Goal: Information Seeking & Learning: Learn about a topic

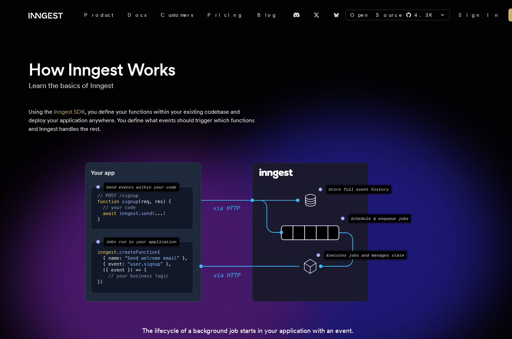
click at [39, 14] on icon at bounding box center [46, 15] width 34 height 9
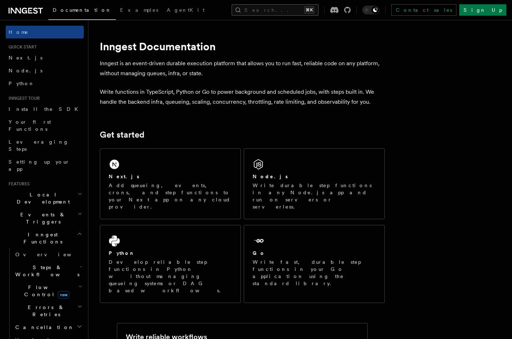
click at [257, 9] on button "Search... ⌘K" at bounding box center [275, 9] width 87 height 11
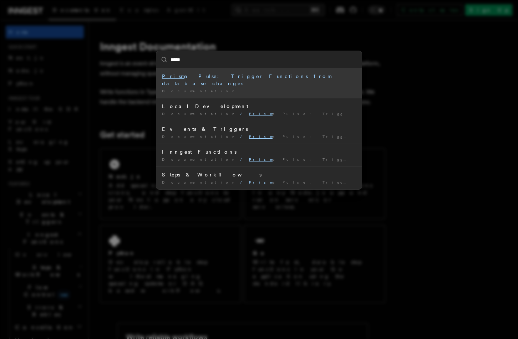
type input "******"
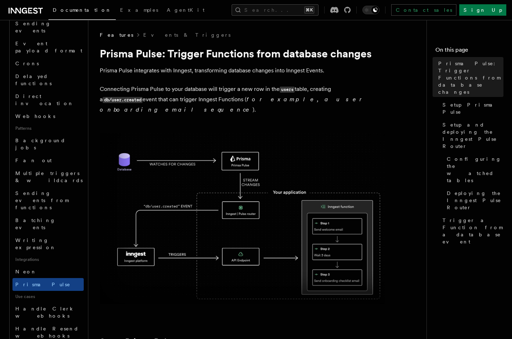
scroll to position [240, 0]
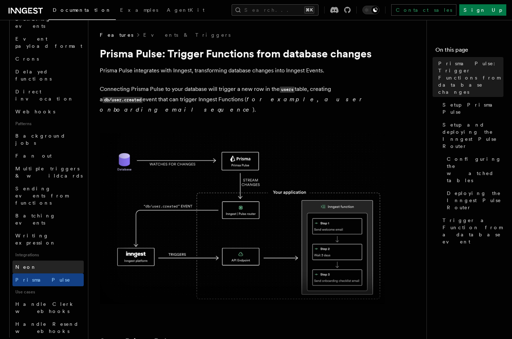
click at [46, 261] on link "Neon" at bounding box center [47, 267] width 71 height 13
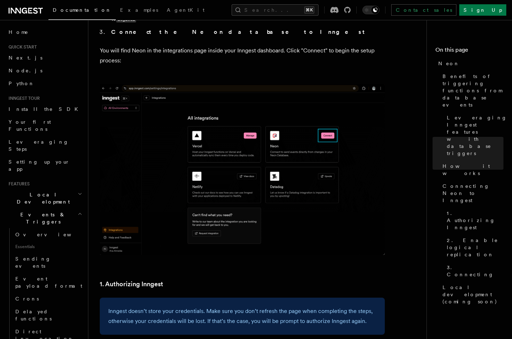
click at [78, 211] on icon "button" at bounding box center [80, 214] width 5 height 6
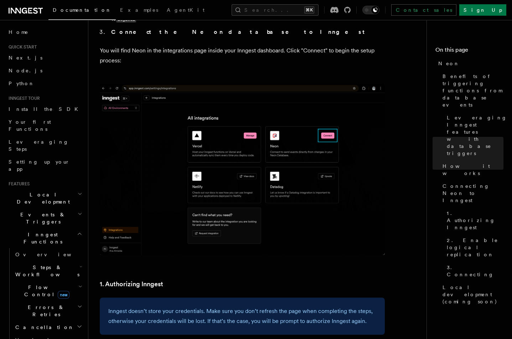
click at [30, 284] on span "Flow Control new" at bounding box center [45, 291] width 66 height 14
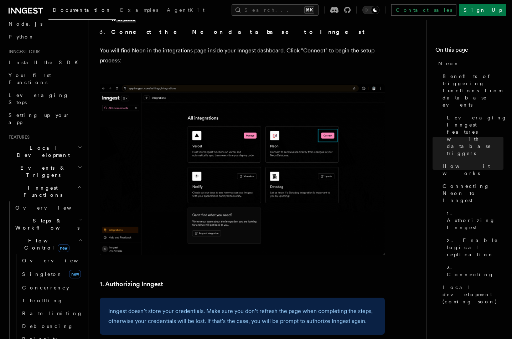
scroll to position [54, 0]
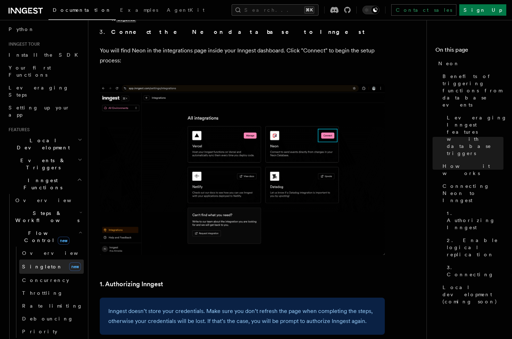
click at [43, 264] on span "Singleton" at bounding box center [42, 267] width 41 height 6
